Goal: Register for event/course

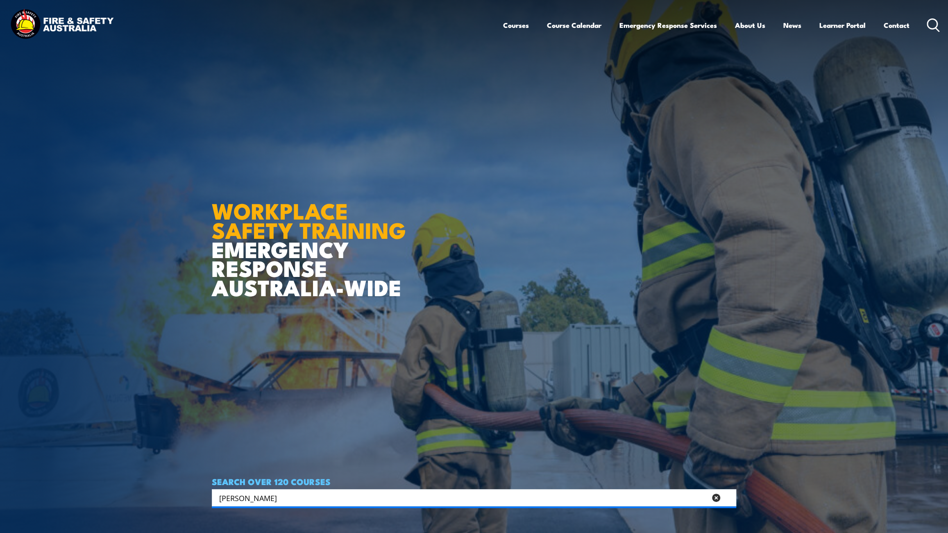
type input "santos"
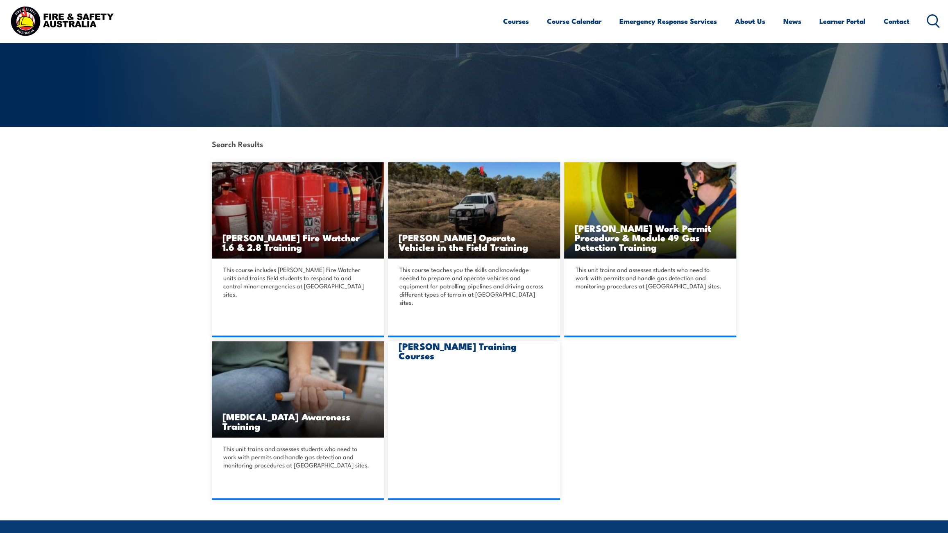
scroll to position [111, 0]
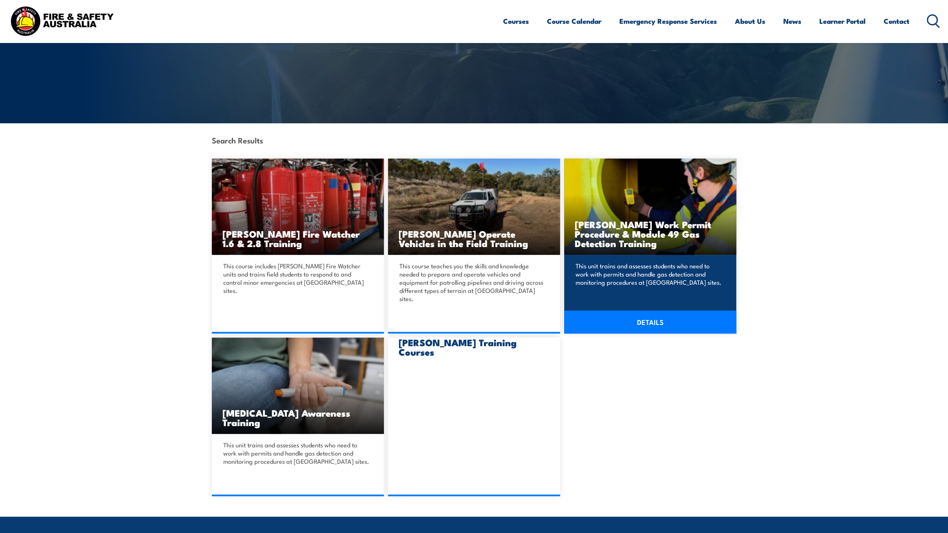
click at [644, 312] on link "DETAILS" at bounding box center [650, 322] width 172 height 23
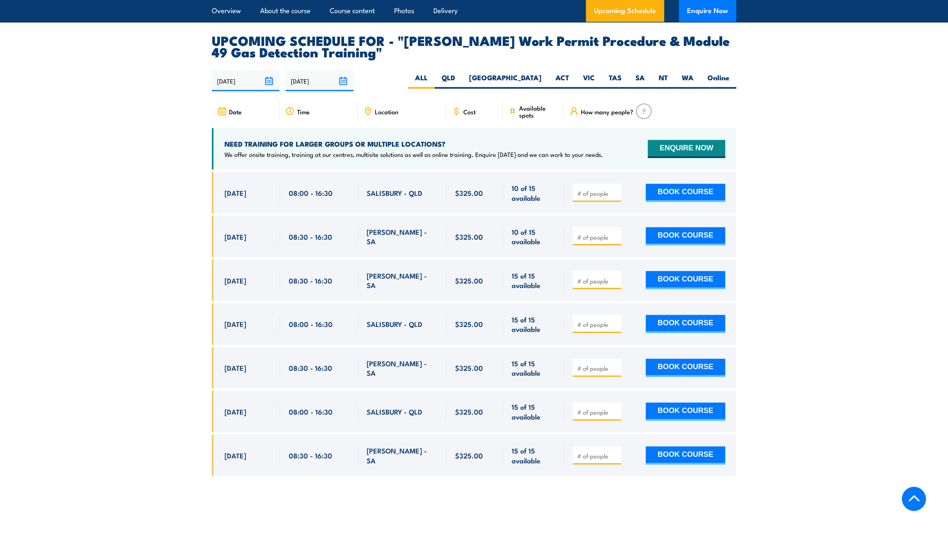
scroll to position [1341, 0]
click at [462, 73] on label "QLD" at bounding box center [448, 81] width 27 height 16
click at [461, 73] on input "QLD" at bounding box center [457, 75] width 5 height 5
radio input "true"
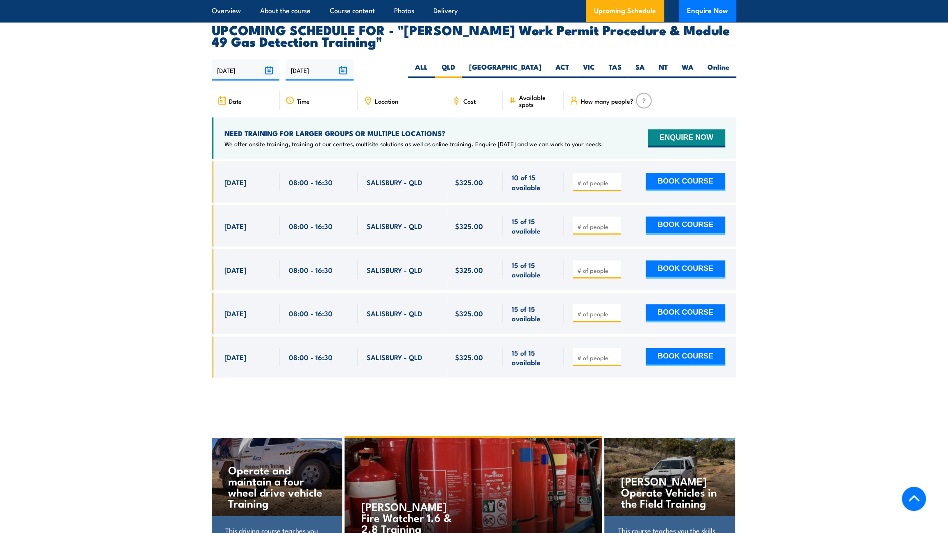
scroll to position [1353, 0]
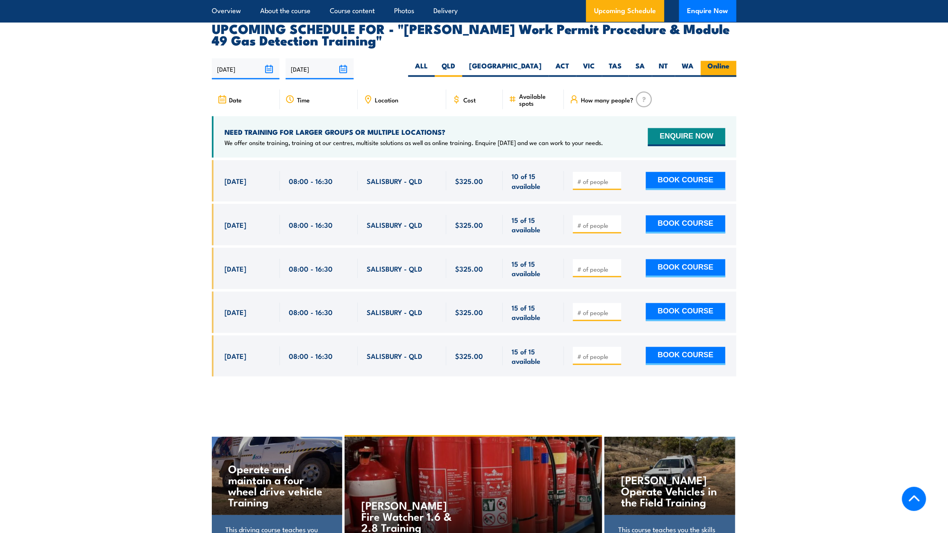
click at [717, 61] on label "Online" at bounding box center [719, 69] width 36 height 16
click at [730, 61] on input "Online" at bounding box center [732, 63] width 5 height 5
radio input "true"
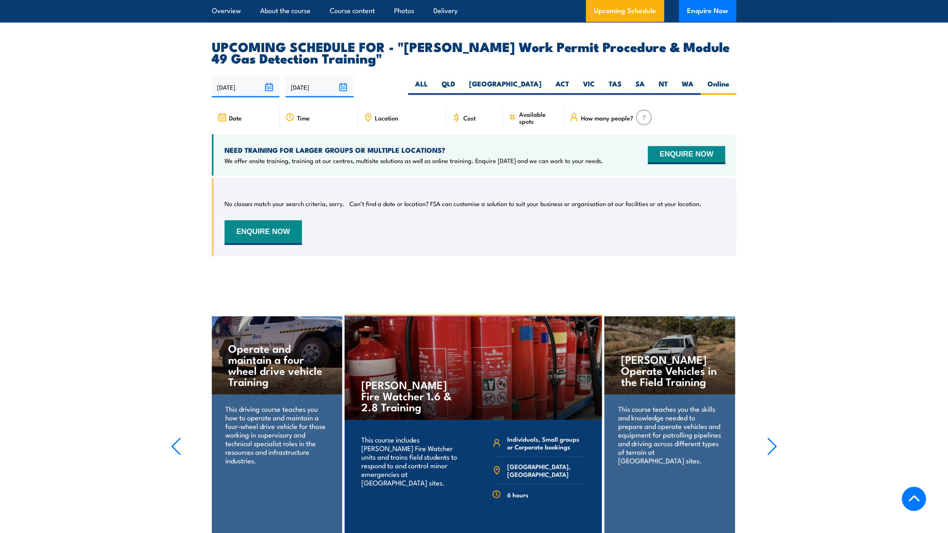
scroll to position [1353, 0]
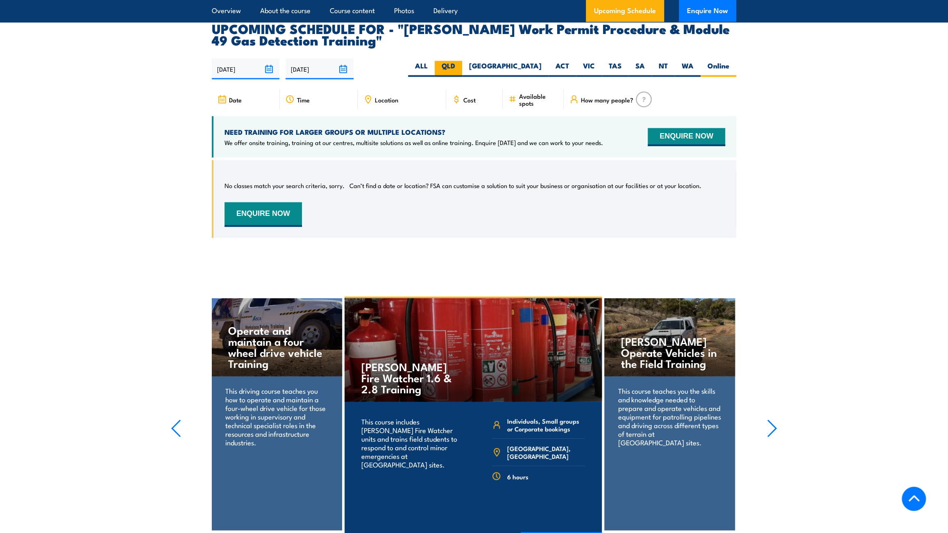
click at [462, 61] on label "QLD" at bounding box center [448, 69] width 27 height 16
click at [461, 61] on input "QLD" at bounding box center [457, 63] width 5 height 5
radio input "true"
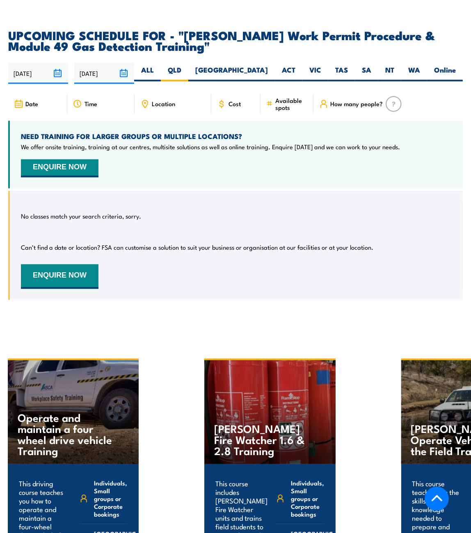
scroll to position [1344, 0]
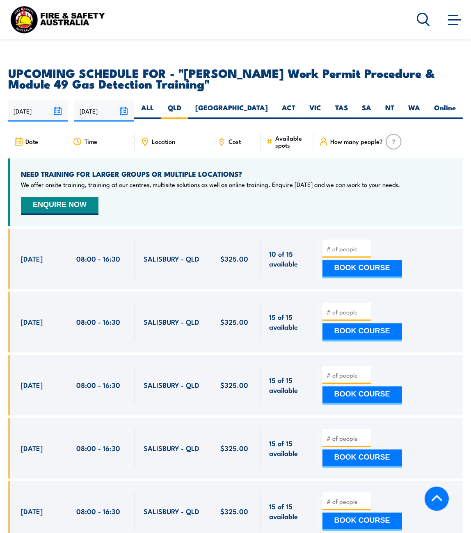
scroll to position [1315, 0]
